Goal: Task Accomplishment & Management: Use online tool/utility

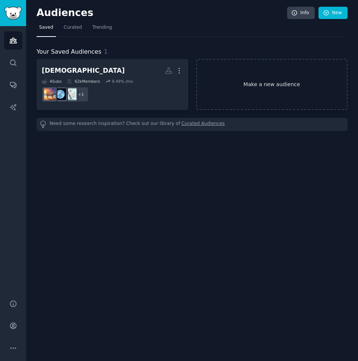
click at [234, 78] on link "Make a new audience" at bounding box center [272, 84] width 152 height 51
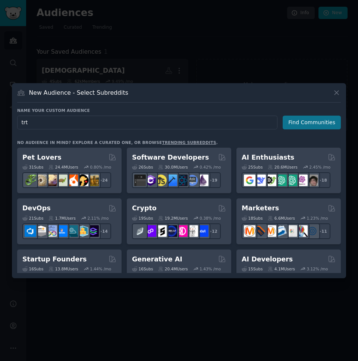
type input "trt"
click at [325, 120] on button "Find Communities" at bounding box center [311, 122] width 58 height 14
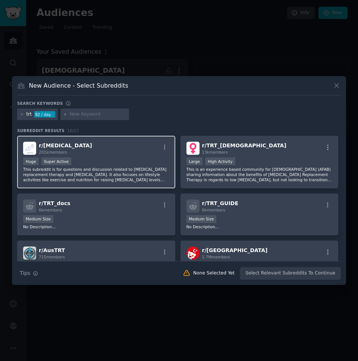
click at [128, 159] on div "Huge Super Active" at bounding box center [96, 161] width 146 height 9
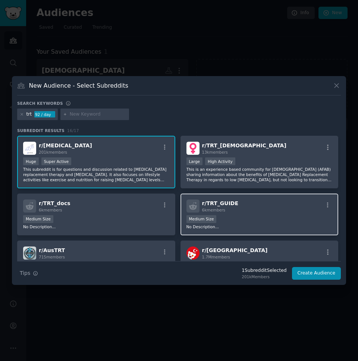
click at [251, 212] on div "r/ TRT_GUIDE 6k members Medium Size No Description..." at bounding box center [259, 214] width 158 height 42
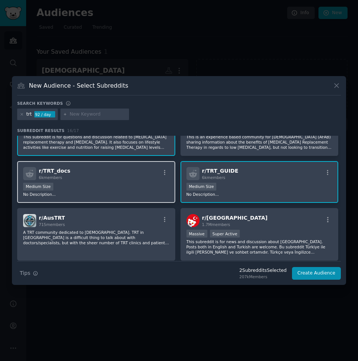
scroll to position [32, 0]
click at [142, 190] on div "Medium Size" at bounding box center [96, 187] width 146 height 9
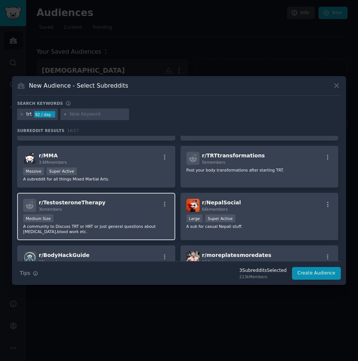
scroll to position [174, 0]
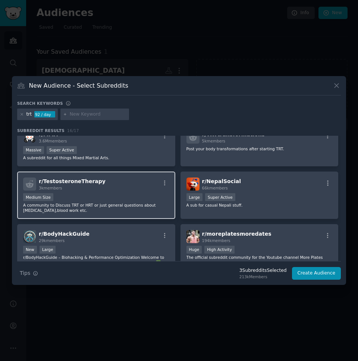
click at [142, 203] on p "A community to Discuss TRT or HRT or just general questions about [MEDICAL_DATA…" at bounding box center [96, 207] width 146 height 10
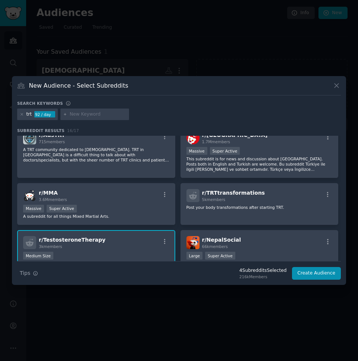
scroll to position [0, 0]
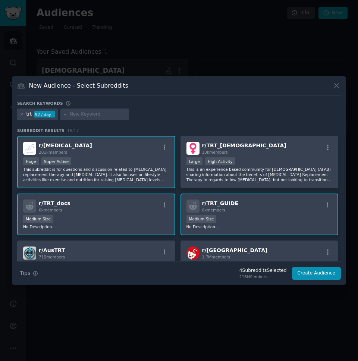
click at [75, 111] on input "text" at bounding box center [98, 114] width 57 height 7
type input "trt uk"
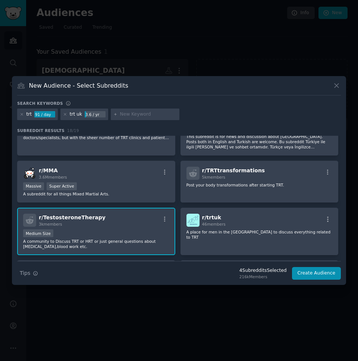
scroll to position [144, 0]
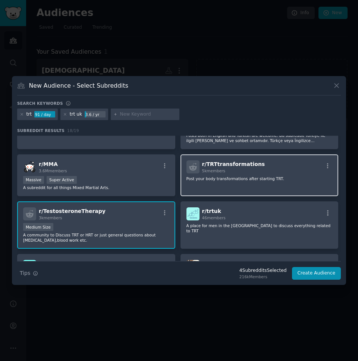
click at [224, 179] on p "Post your body transformations after starting TRT." at bounding box center [259, 178] width 146 height 5
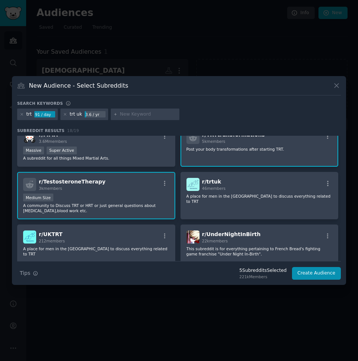
scroll to position [204, 0]
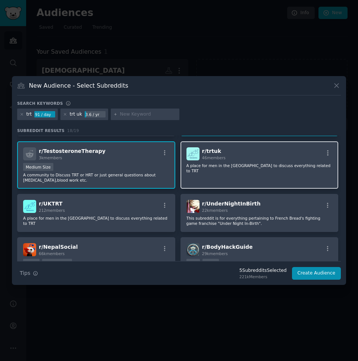
click at [240, 163] on p "A place for men in the [GEOGRAPHIC_DATA] to discuss everything related to TRT" at bounding box center [259, 168] width 146 height 10
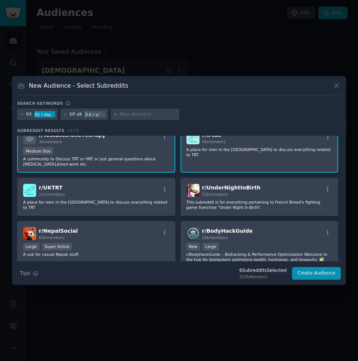
scroll to position [221, 0]
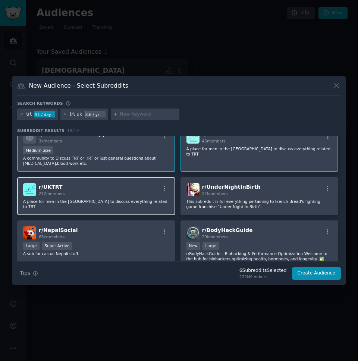
click at [139, 209] on div "r/ UKTRT 212 members A place for men in the [GEOGRAPHIC_DATA] to discuss everyt…" at bounding box center [96, 196] width 158 height 38
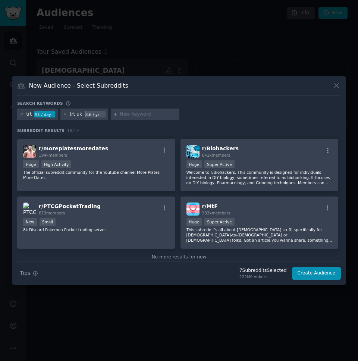
scroll to position [373, 0]
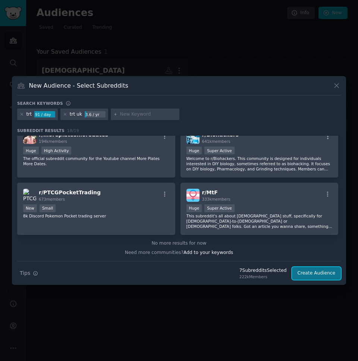
click at [317, 273] on button "Create Audience" at bounding box center [316, 273] width 49 height 13
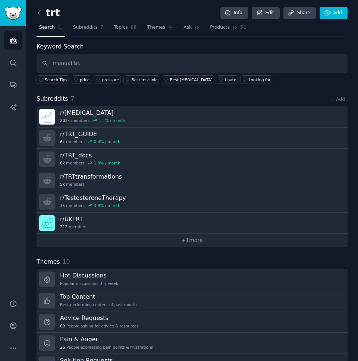
type input "manual trt"
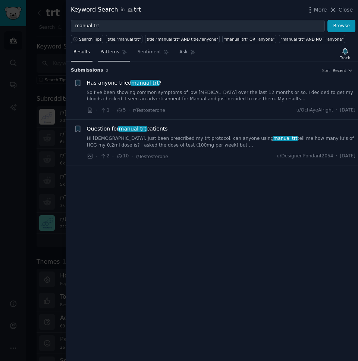
click at [114, 54] on span "Patterns" at bounding box center [109, 52] width 19 height 7
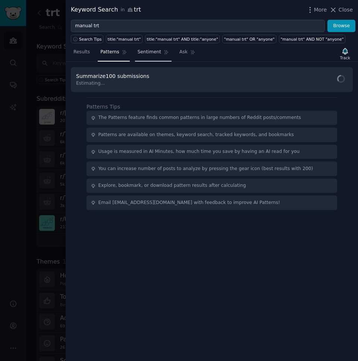
click at [154, 50] on span "Sentiment" at bounding box center [148, 52] width 23 height 7
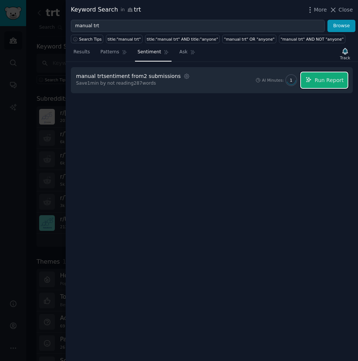
click at [318, 79] on span "Run Report" at bounding box center [328, 80] width 29 height 8
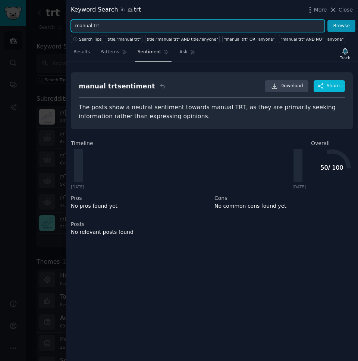
click at [110, 26] on input "manual trt" at bounding box center [198, 26] width 254 height 13
type input "manual"
click at [327, 20] on button "Browse" at bounding box center [341, 26] width 28 height 13
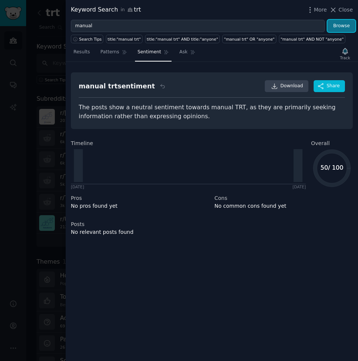
click at [340, 23] on button "Browse" at bounding box center [341, 26] width 28 height 13
click at [110, 54] on span "Patterns" at bounding box center [109, 52] width 19 height 7
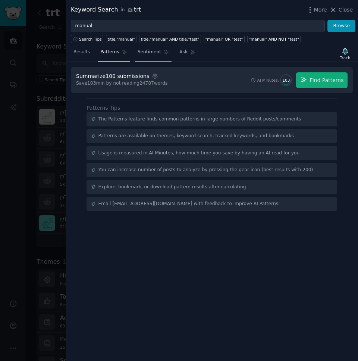
click at [143, 55] on span "Sentiment" at bounding box center [148, 52] width 23 height 7
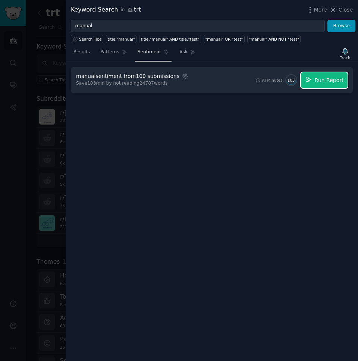
click at [328, 82] on span "Run Report" at bounding box center [328, 80] width 29 height 8
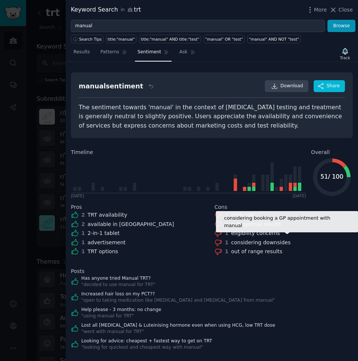
scroll to position [8, 0]
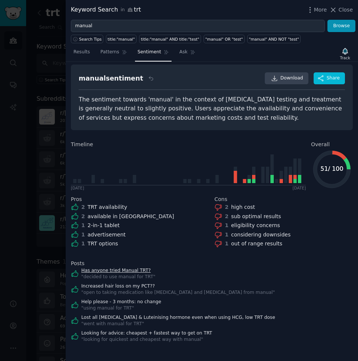
click at [114, 269] on link "Has anyone tried Manual TRT?" at bounding box center [118, 270] width 74 height 7
click at [120, 285] on link "Increased hair loss on my PCT??" at bounding box center [177, 286] width 193 height 7
click at [148, 302] on link "Help please - 3 months: no change" at bounding box center [121, 301] width 80 height 7
click at [156, 315] on link "Lost all [MEDICAL_DATA] & Luteinising hormone even when using HCG, low TRT dose" at bounding box center [178, 317] width 194 height 7
click at [158, 333] on link "Looking for advice: cheapest + fastest way to get on TRT" at bounding box center [146, 333] width 131 height 7
